Goal: Transaction & Acquisition: Purchase product/service

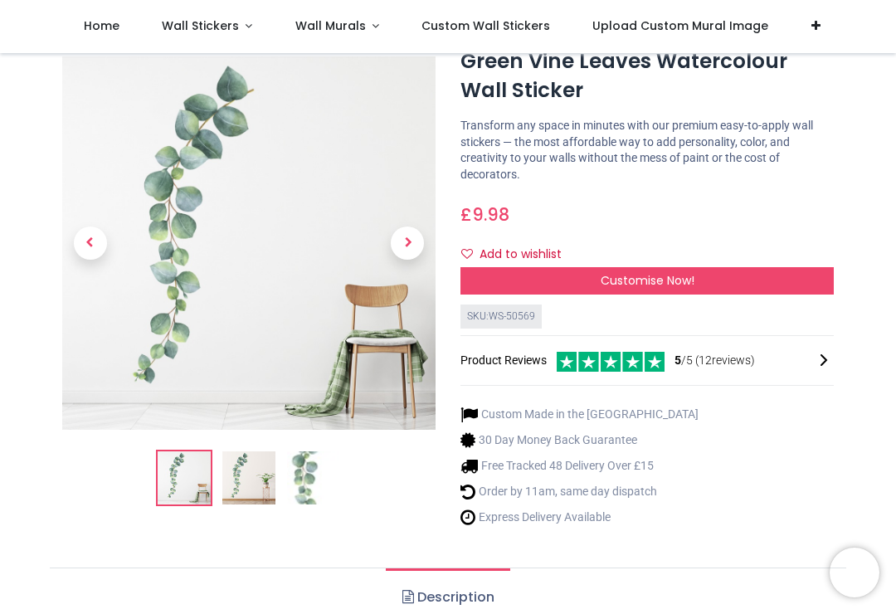
scroll to position [63, 0]
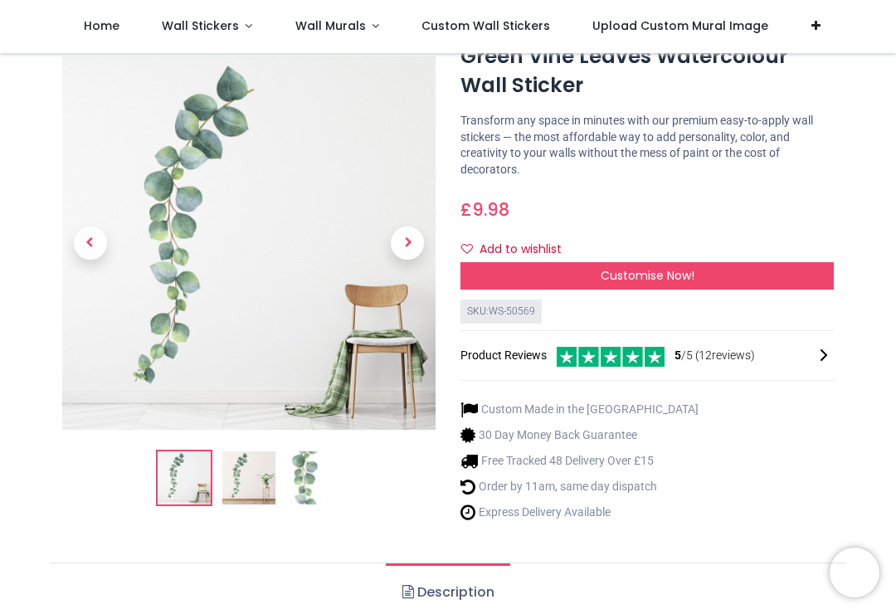
click at [254, 482] on img at bounding box center [248, 478] width 53 height 53
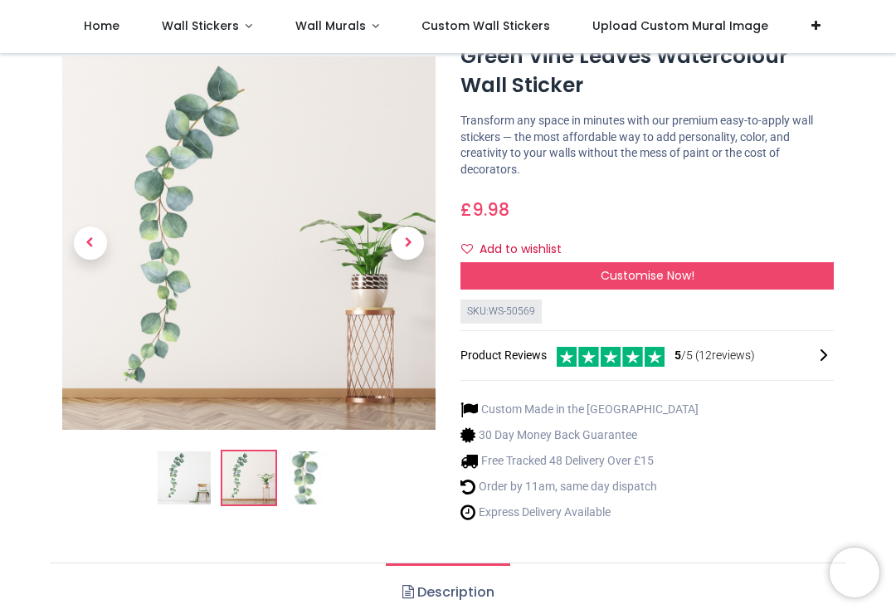
click at [305, 488] on img at bounding box center [313, 478] width 53 height 53
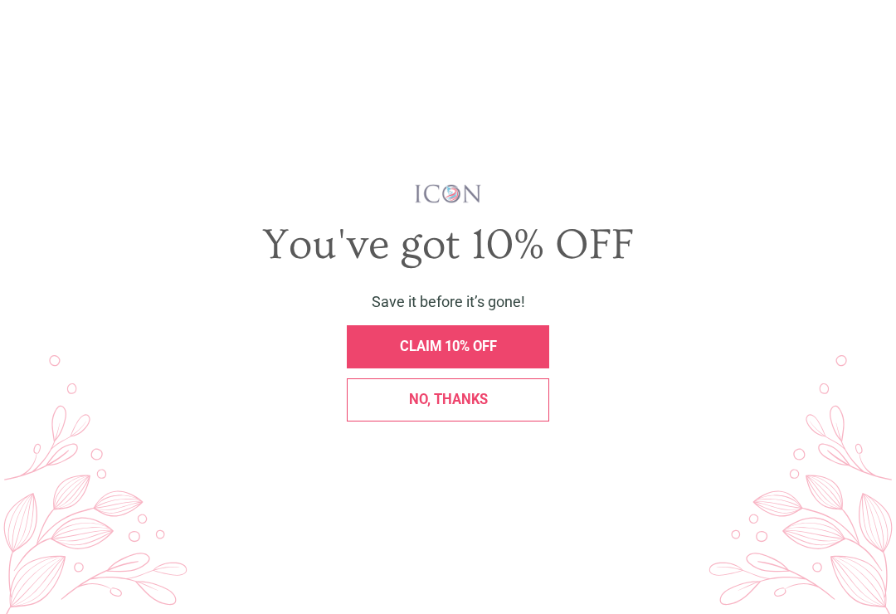
scroll to position [0, 0]
click at [870, 41] on div "X" at bounding box center [874, 31] width 28 height 28
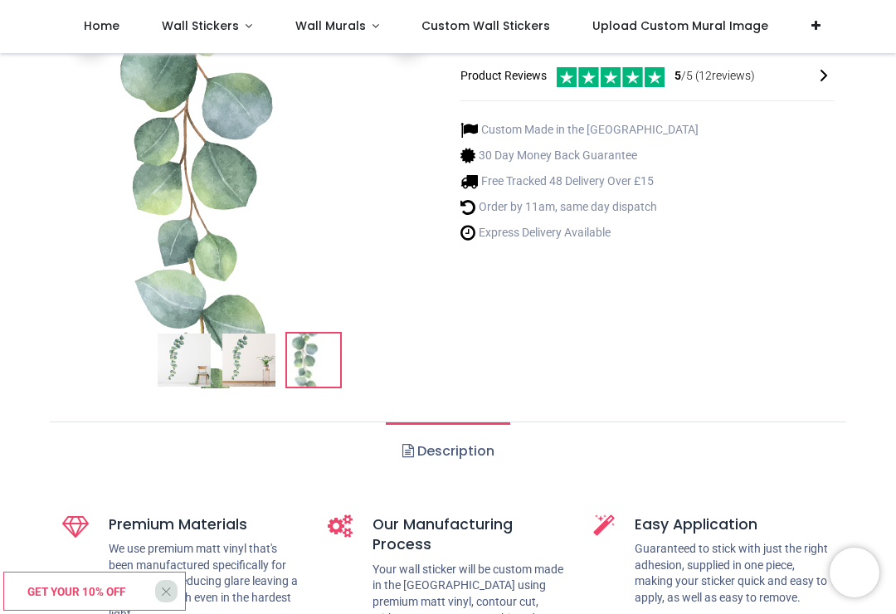
scroll to position [326, 0]
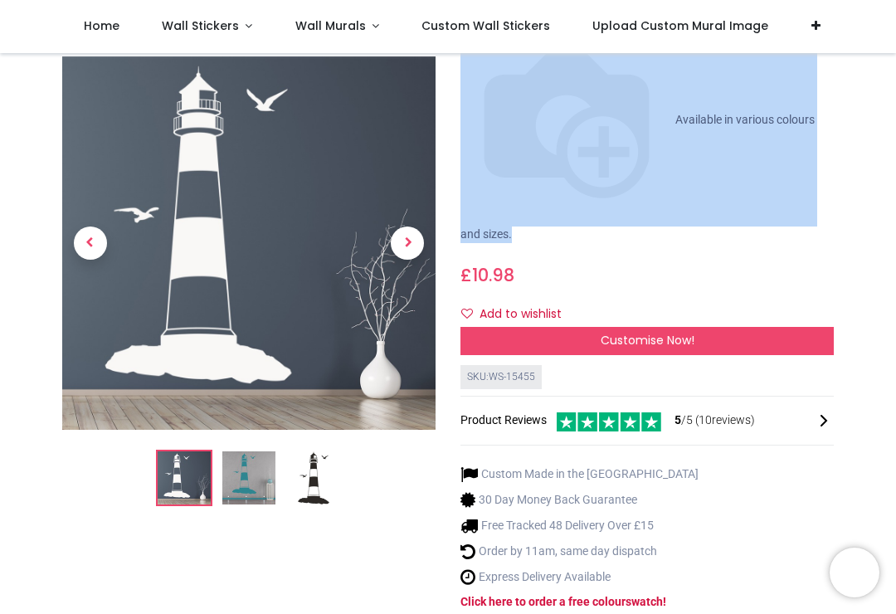
scroll to position [231, 0]
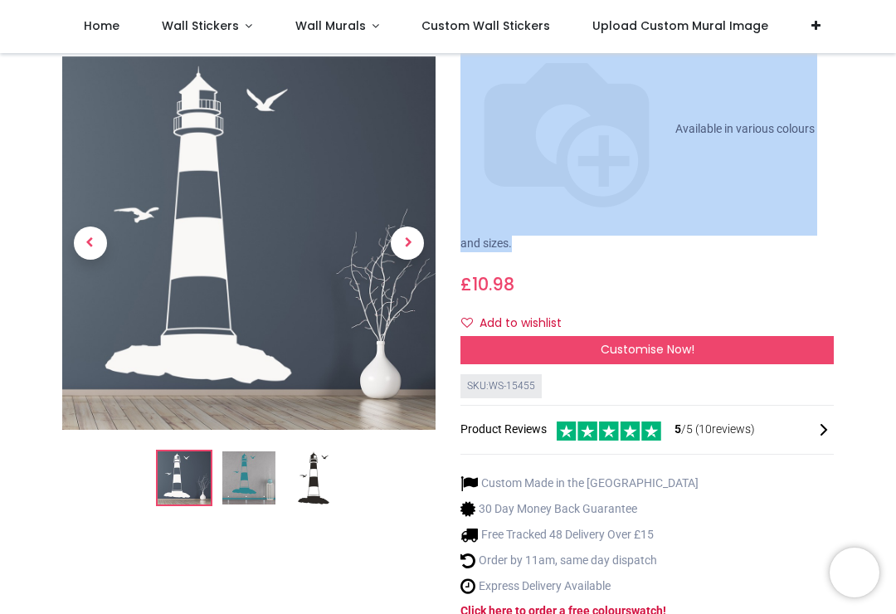
click at [250, 452] on img at bounding box center [248, 478] width 53 height 53
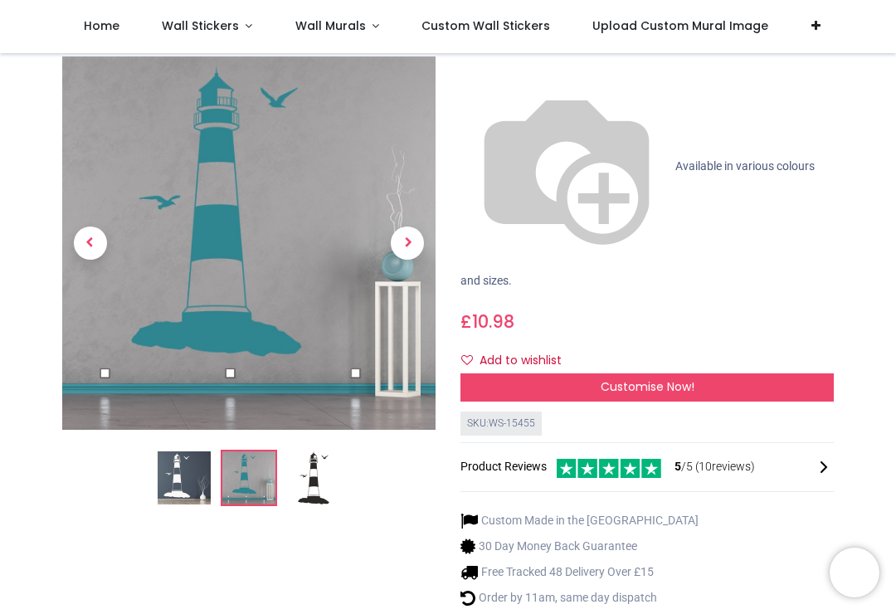
scroll to position [192, 0]
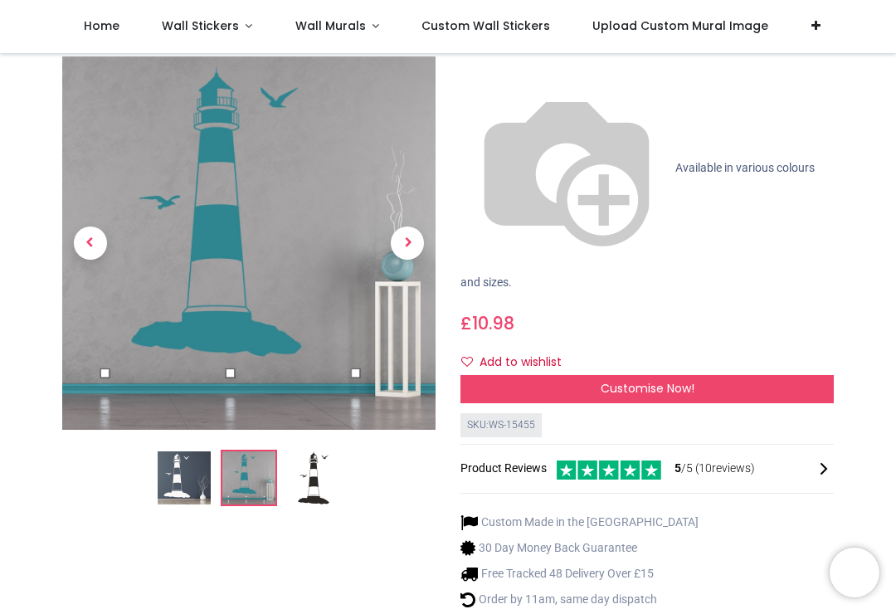
click at [321, 452] on img at bounding box center [313, 478] width 53 height 53
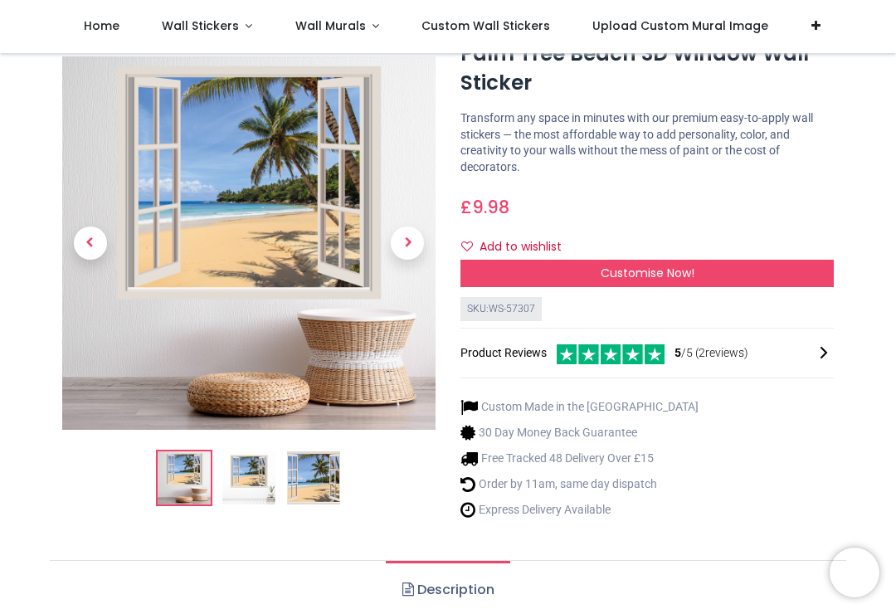
scroll to position [78, 0]
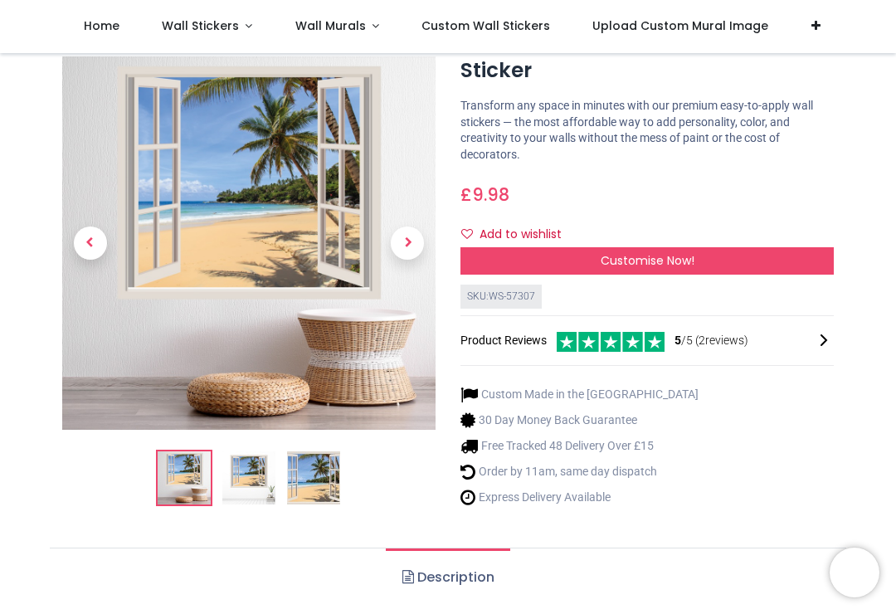
click at [271, 478] on img at bounding box center [248, 478] width 53 height 53
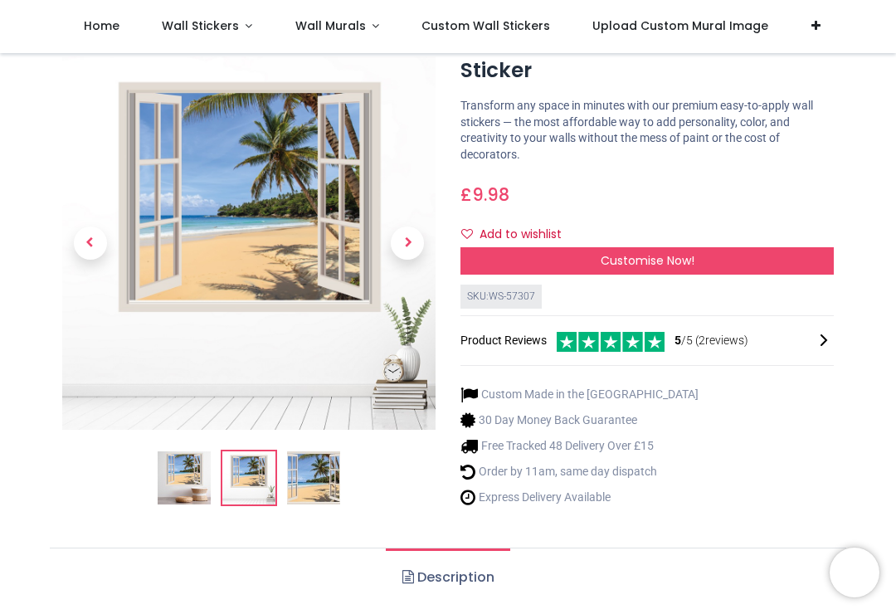
click at [327, 489] on img at bounding box center [313, 478] width 53 height 53
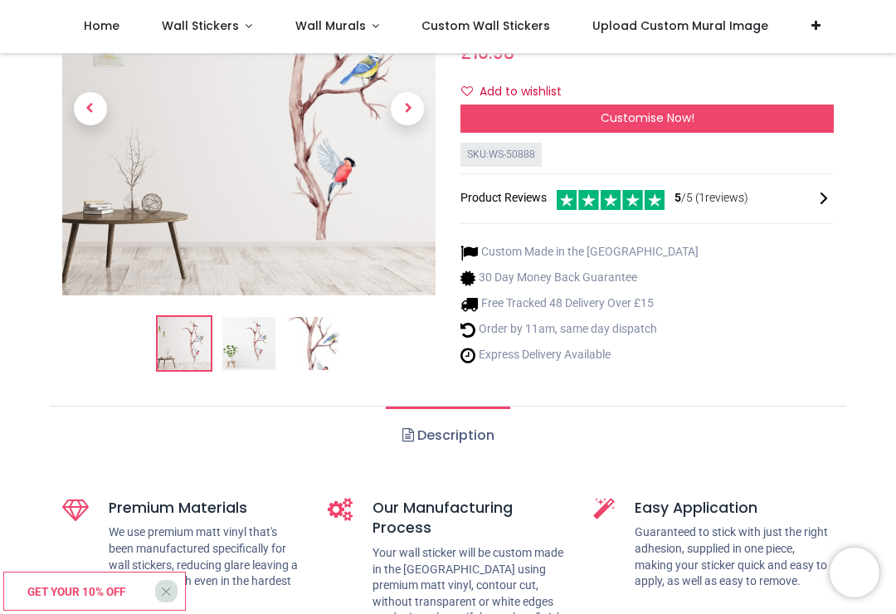
scroll to position [184, 0]
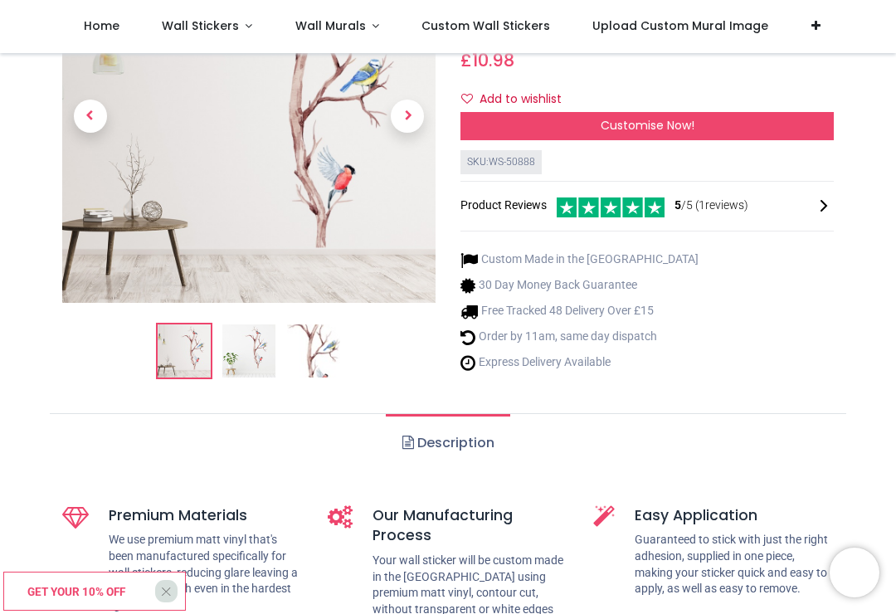
click at [241, 358] on img at bounding box center [248, 351] width 53 height 53
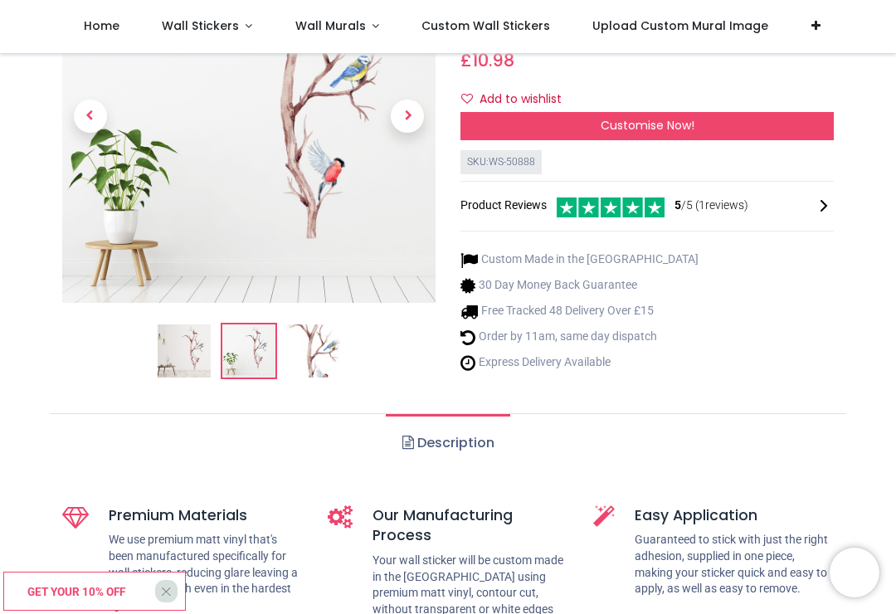
click at [328, 342] on img at bounding box center [313, 351] width 53 height 53
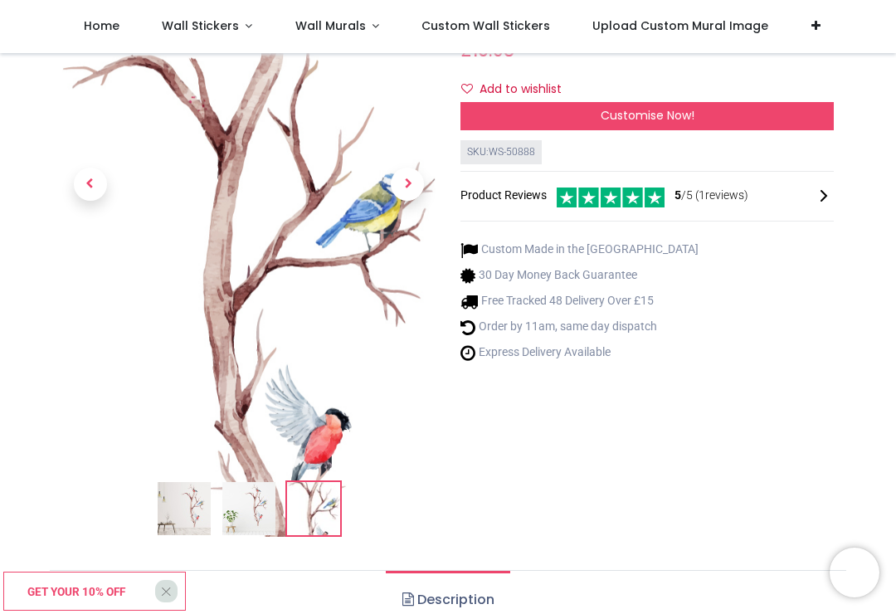
scroll to position [195, 0]
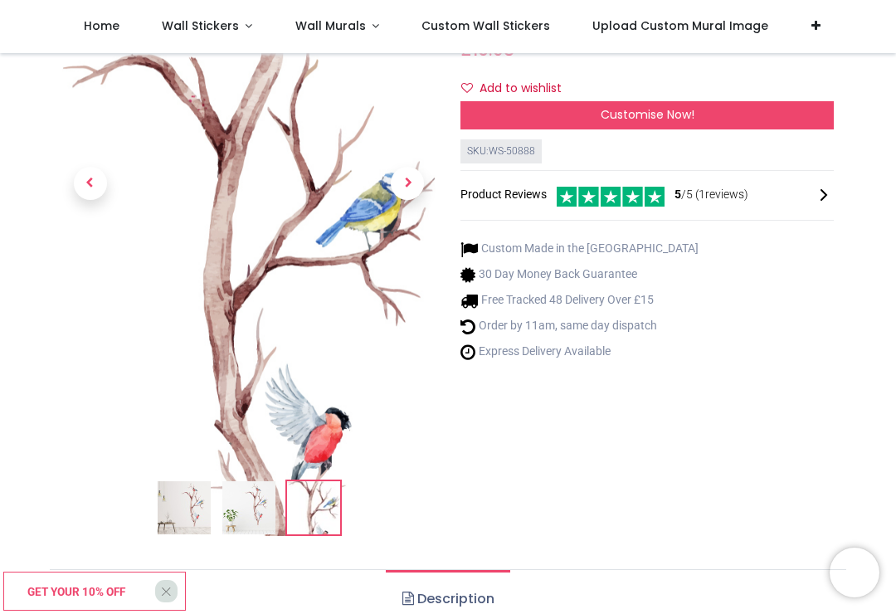
click at [657, 106] on span "Customise Now!" at bounding box center [648, 114] width 94 height 17
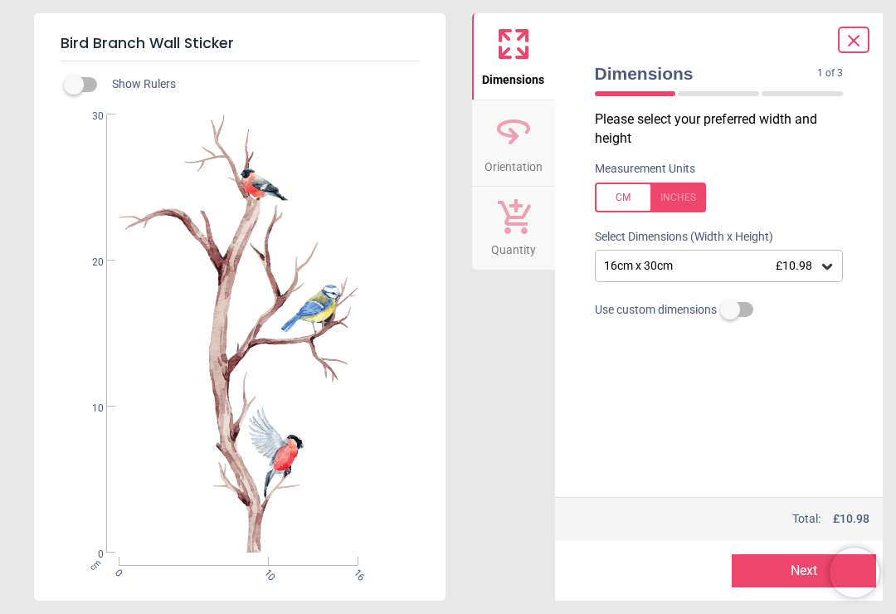
click at [828, 263] on icon at bounding box center [827, 266] width 17 height 17
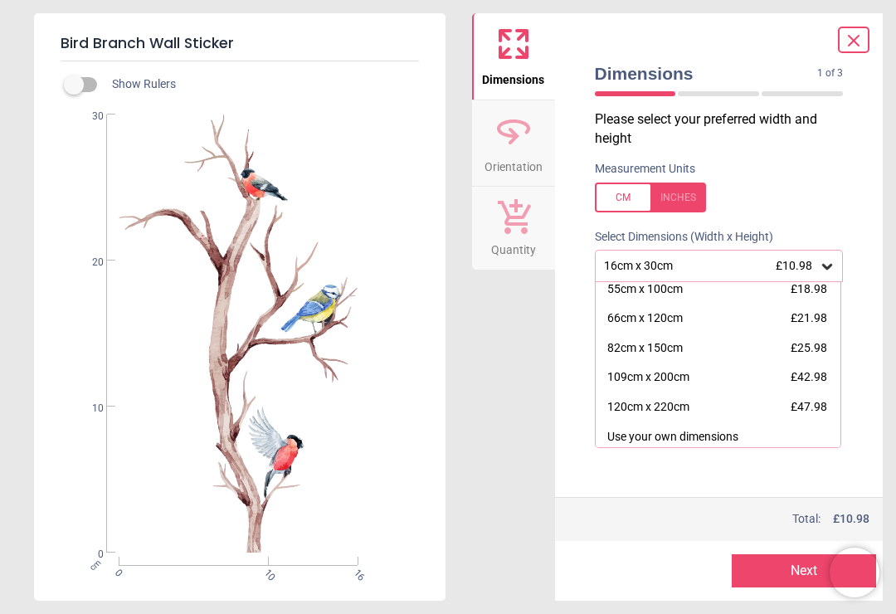
scroll to position [154, 0]
click at [680, 402] on div "120cm x 220cm" at bounding box center [648, 408] width 82 height 17
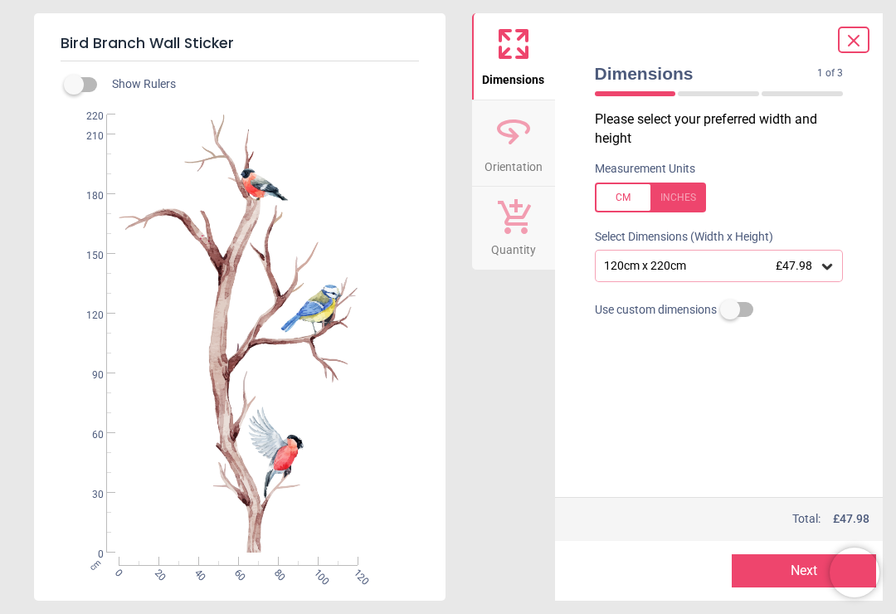
click at [531, 133] on icon at bounding box center [514, 131] width 40 height 40
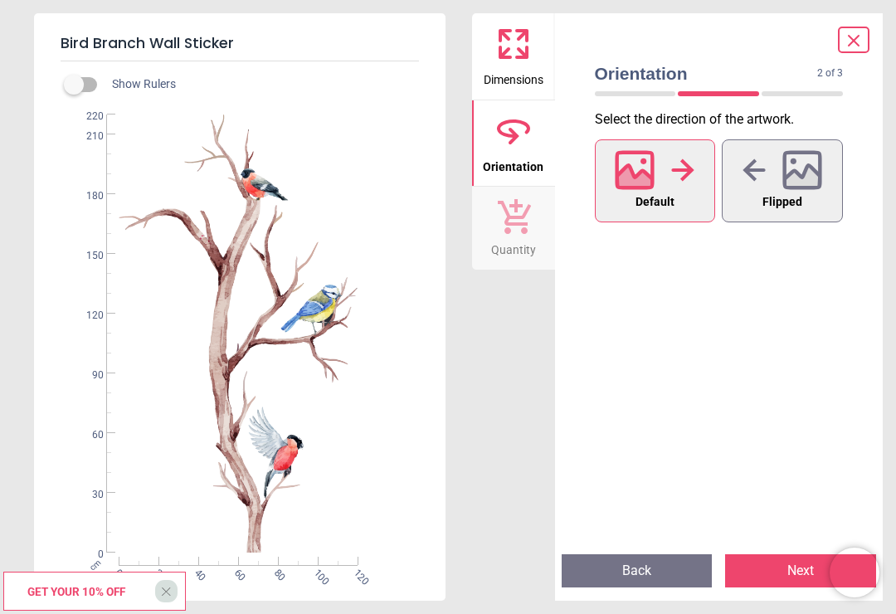
click at [519, 231] on icon at bounding box center [513, 215] width 35 height 37
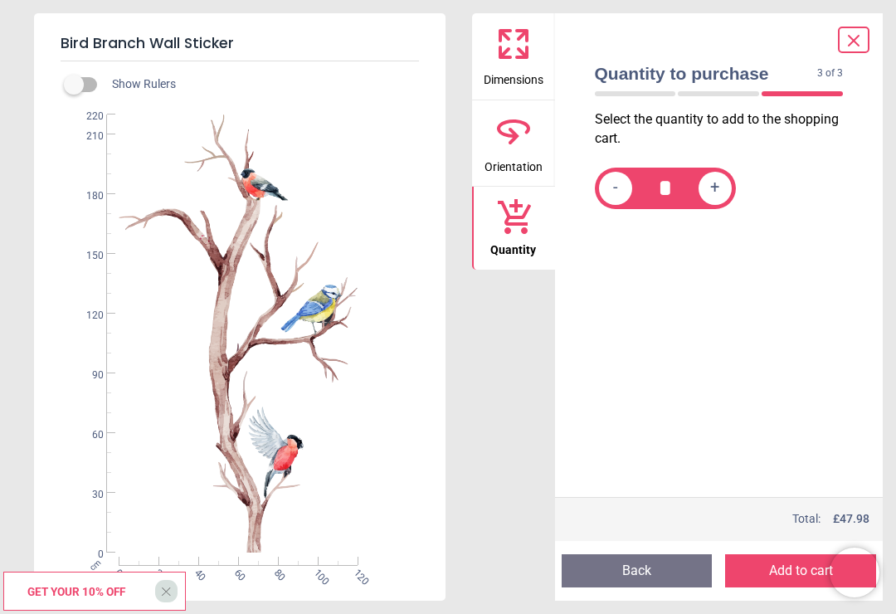
click at [74, 85] on label at bounding box center [74, 85] width 0 height 0
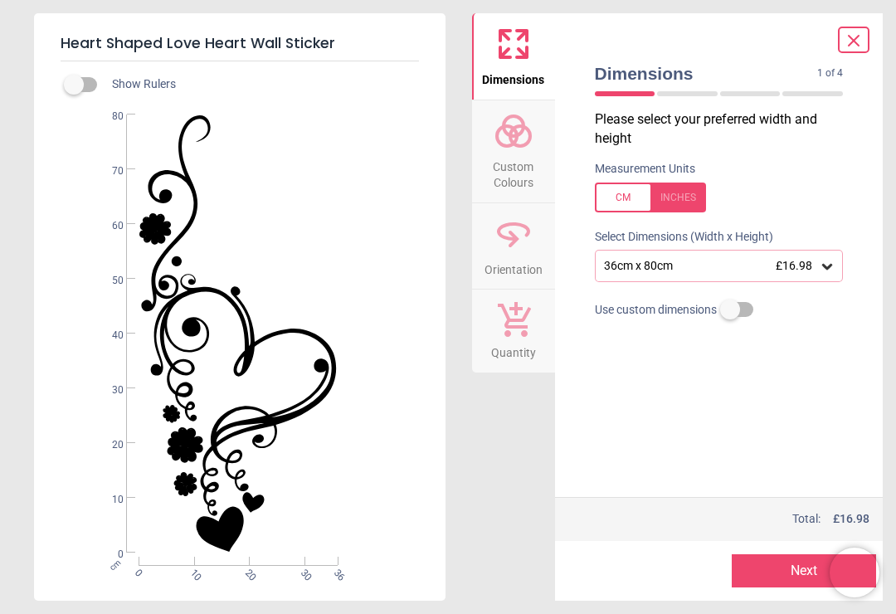
click at [827, 269] on icon at bounding box center [827, 266] width 17 height 17
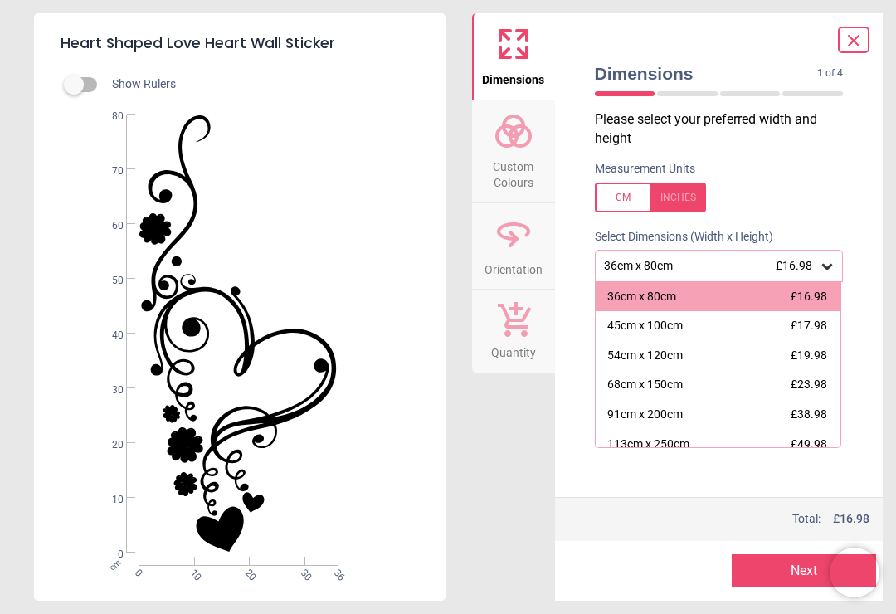
click at [670, 410] on div "91cm x 200cm" at bounding box center [645, 415] width 76 height 17
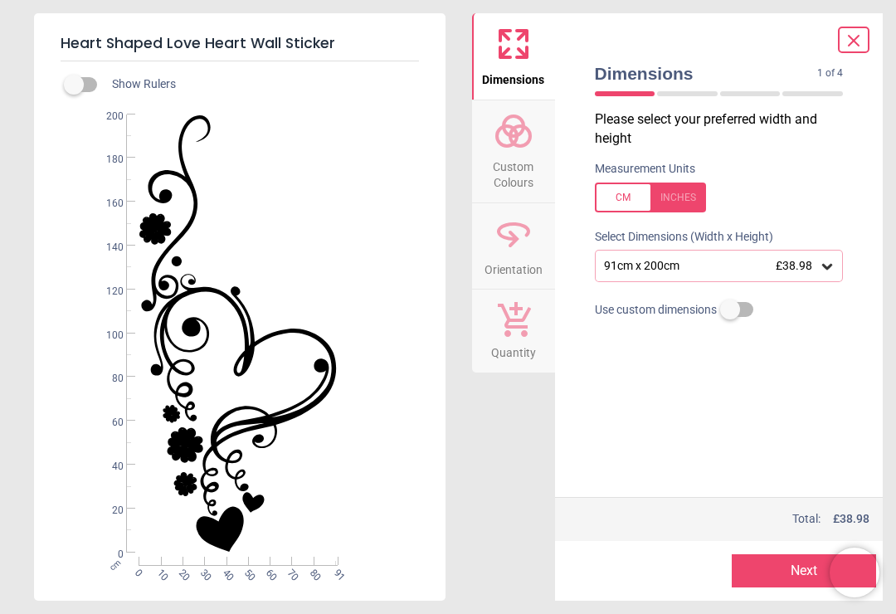
click at [520, 156] on span "Custom Colours" at bounding box center [514, 171] width 80 height 41
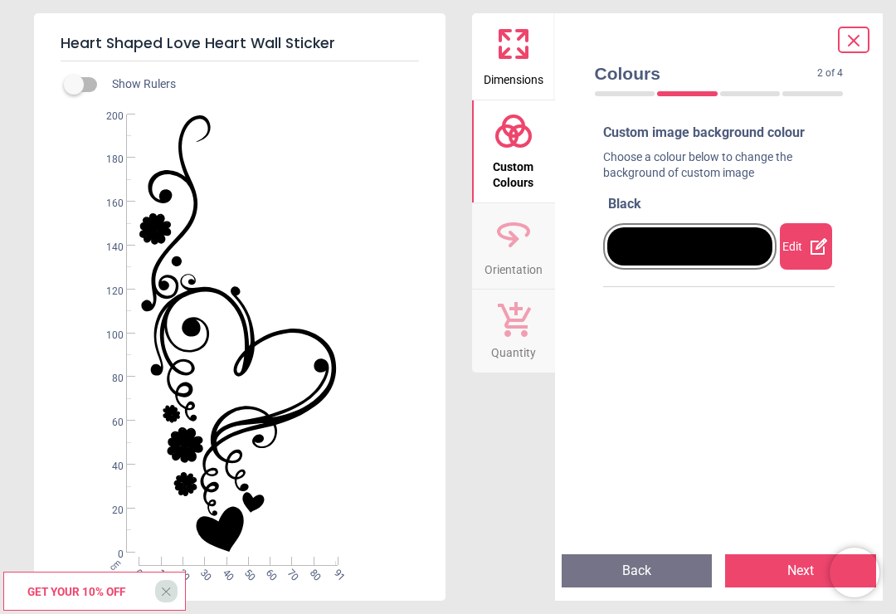
click at [747, 257] on div at bounding box center [690, 246] width 166 height 38
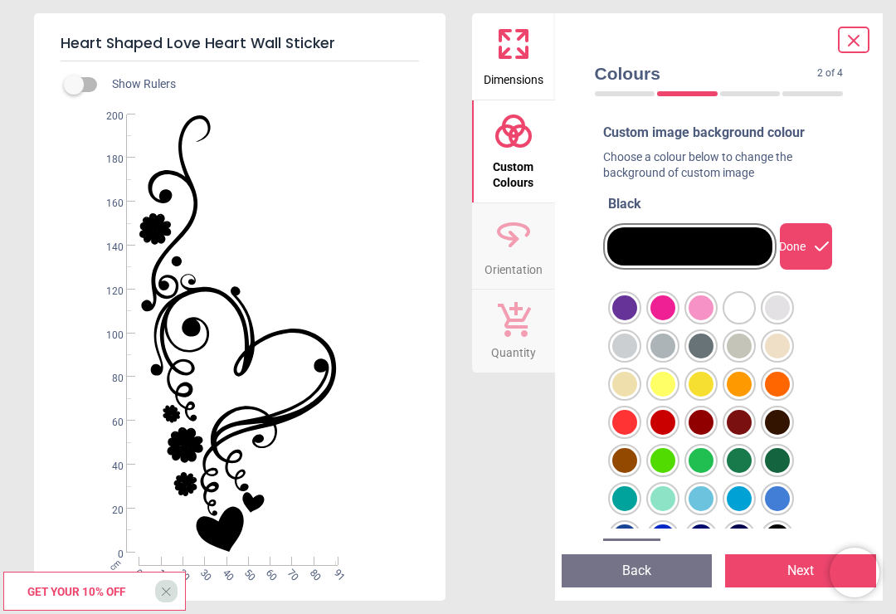
click at [637, 320] on div at bounding box center [624, 307] width 25 height 25
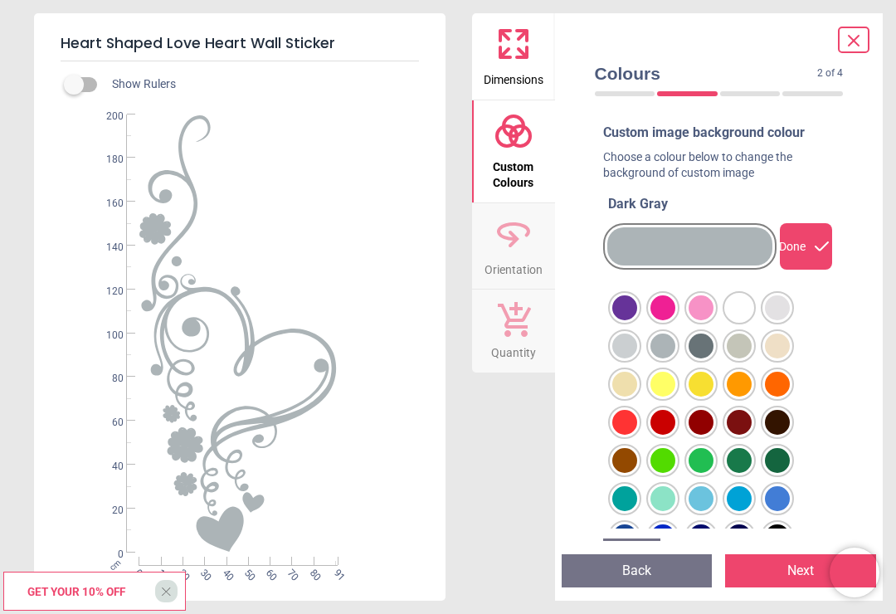
click at [637, 320] on div at bounding box center [624, 307] width 25 height 25
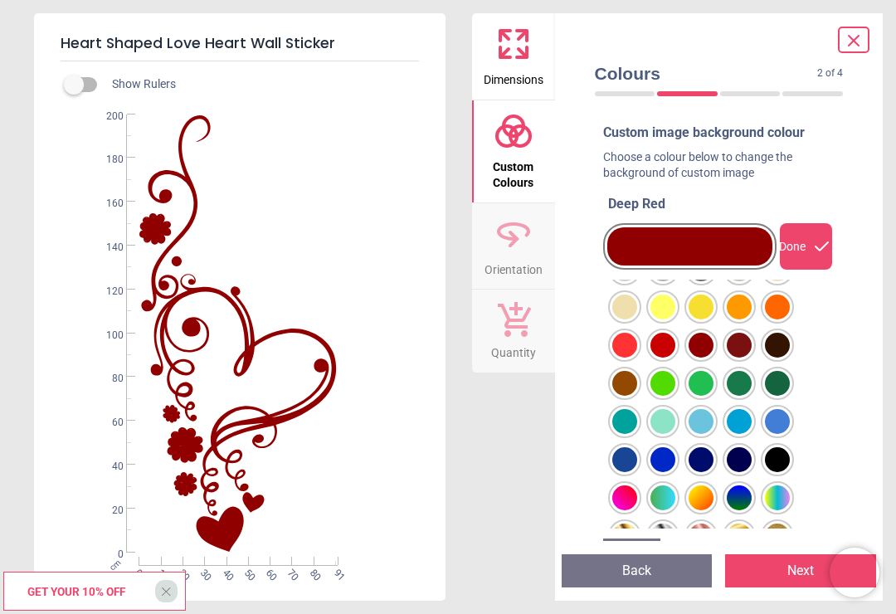
scroll to position [73, 0]
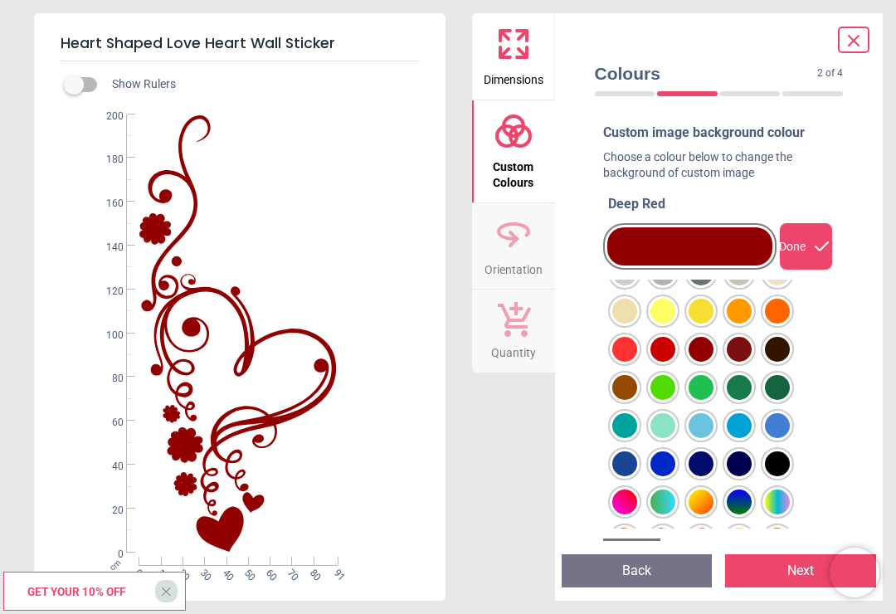
click at [637, 247] on div at bounding box center [624, 234] width 25 height 25
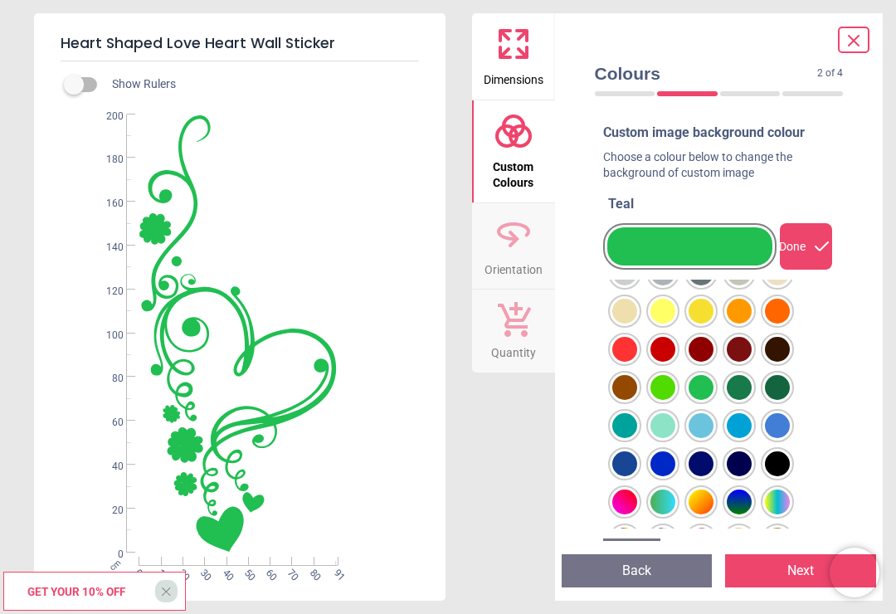
click at [637, 247] on div at bounding box center [624, 234] width 25 height 25
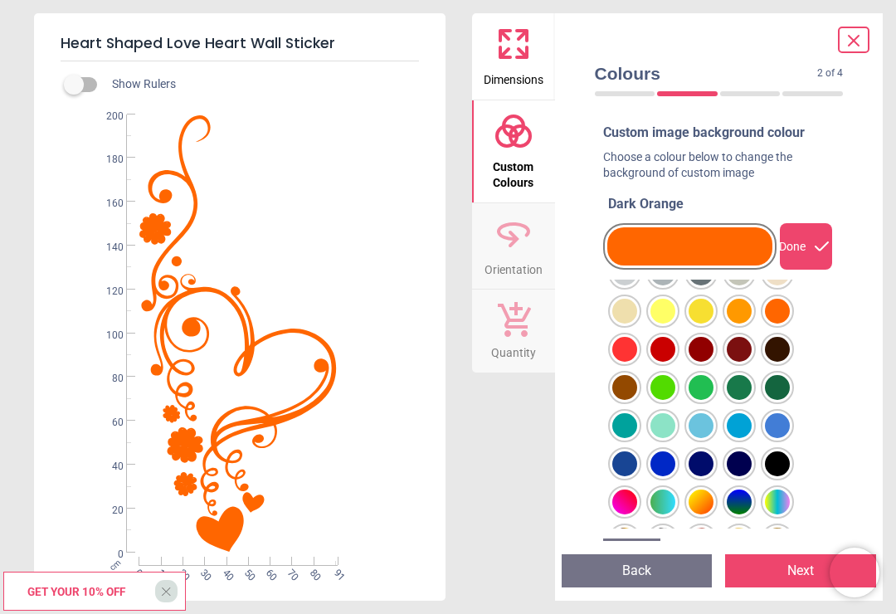
click at [637, 247] on div at bounding box center [624, 234] width 25 height 25
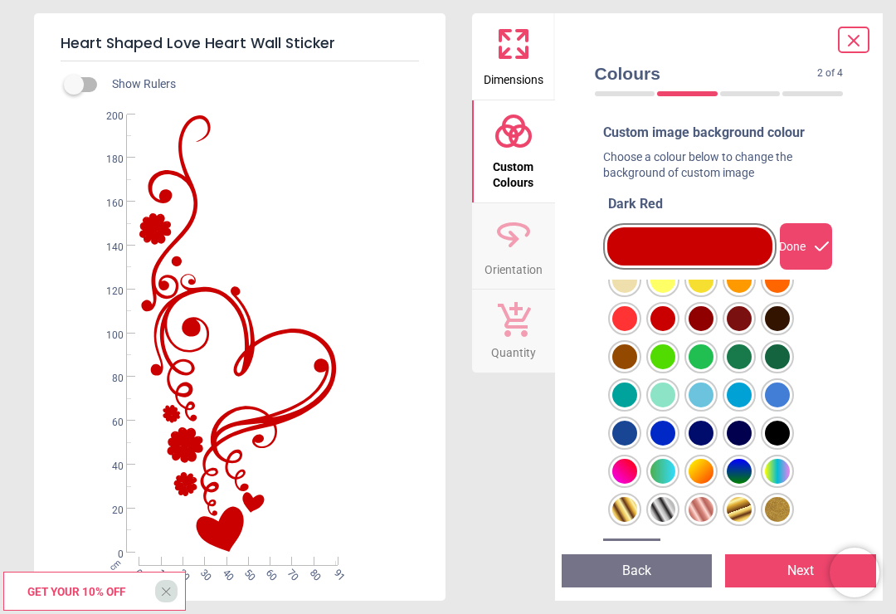
scroll to position [102, 0]
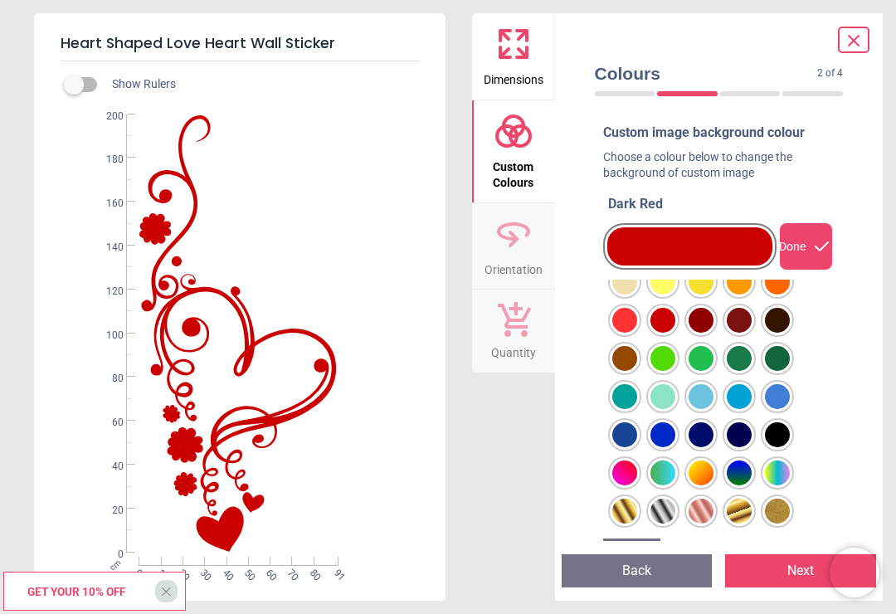
click at [799, 555] on button "Next" at bounding box center [800, 570] width 151 height 33
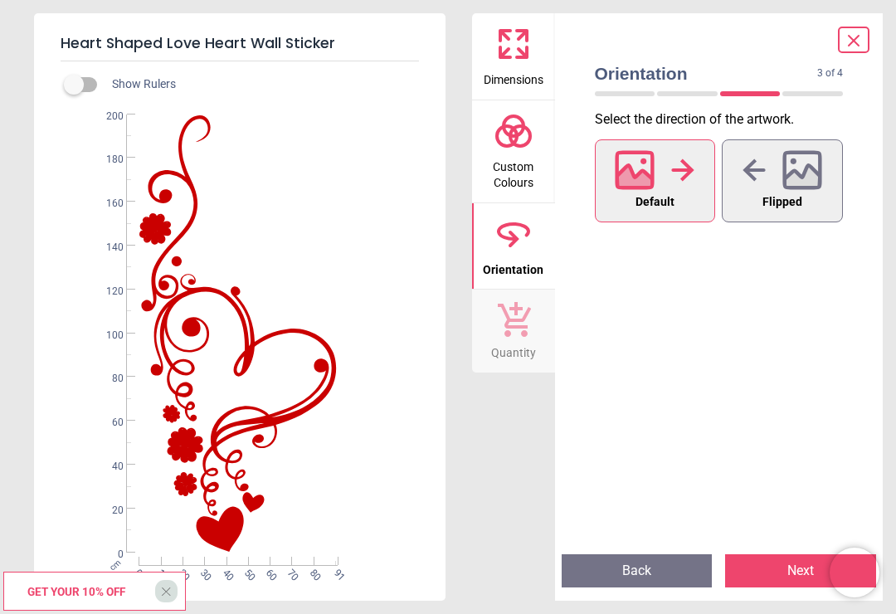
click at [679, 158] on icon at bounding box center [682, 170] width 23 height 25
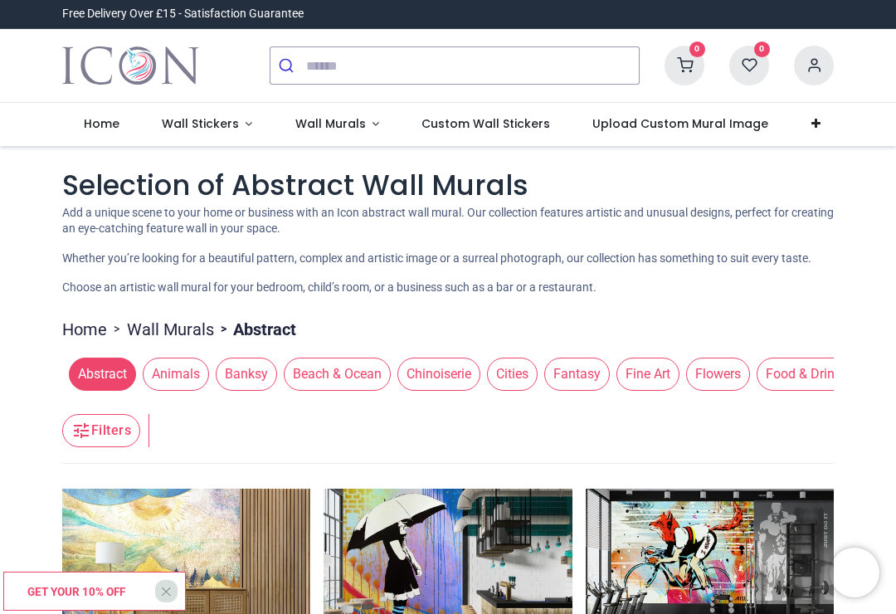
click at [479, 124] on span "Custom Wall Stickers" at bounding box center [486, 123] width 129 height 17
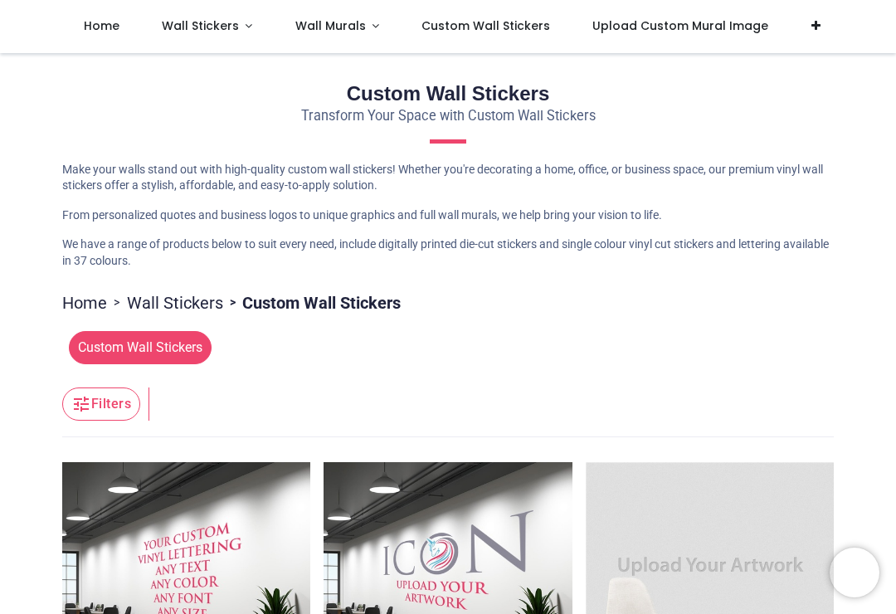
scroll to position [6, 0]
